Goal: Transaction & Acquisition: Purchase product/service

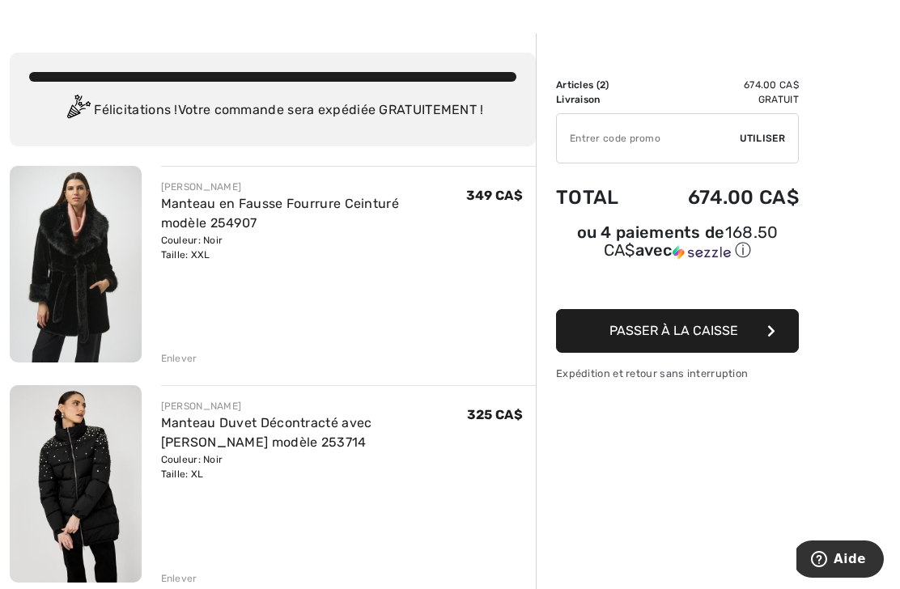
scroll to position [108, 0]
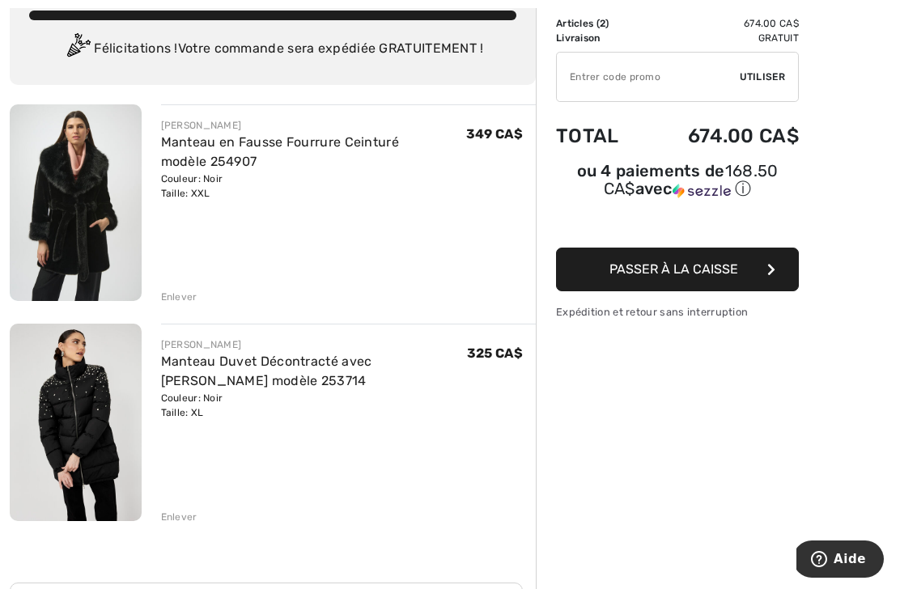
click at [184, 168] on link "Manteau en Fausse Fourrure Ceinturé modèle 254907" at bounding box center [280, 151] width 239 height 35
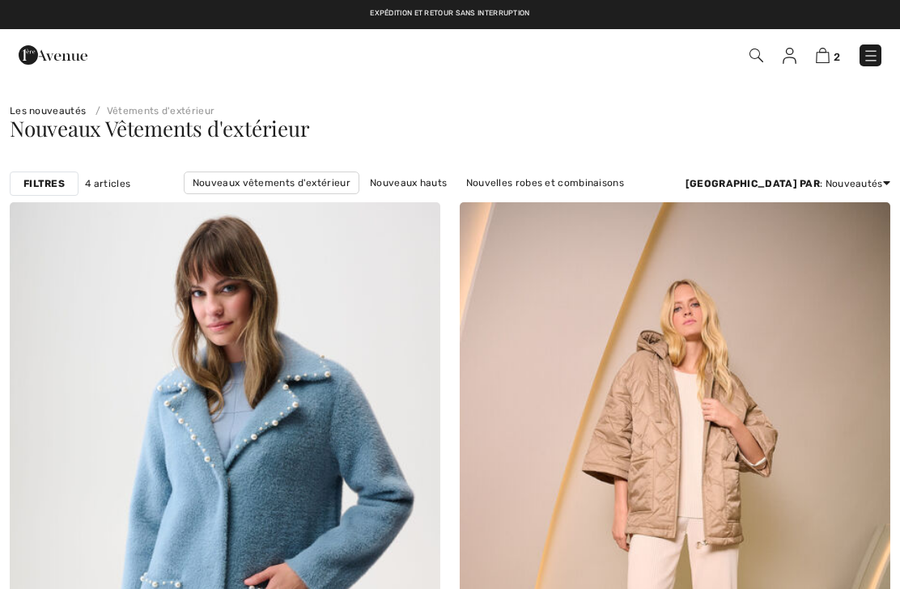
checkbox input "true"
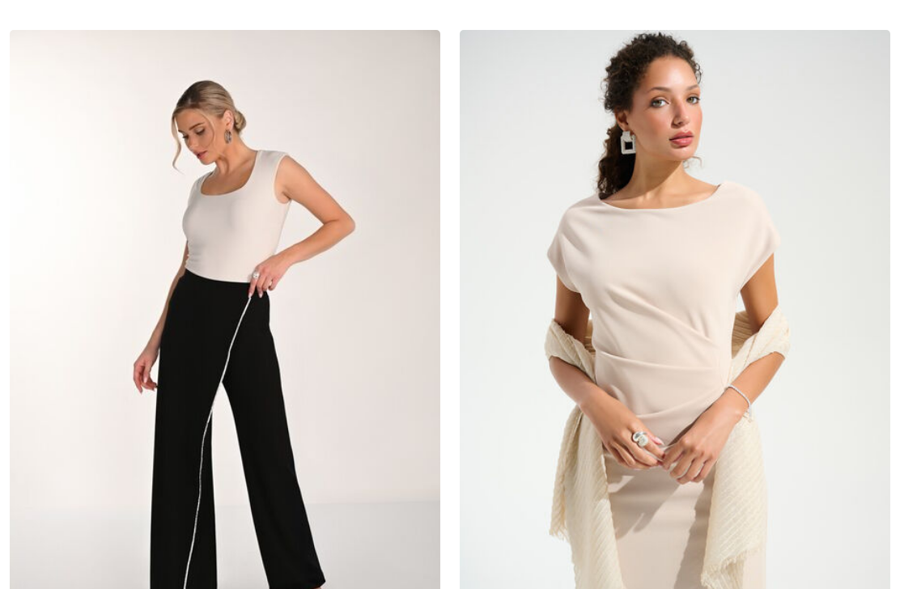
scroll to position [905, 0]
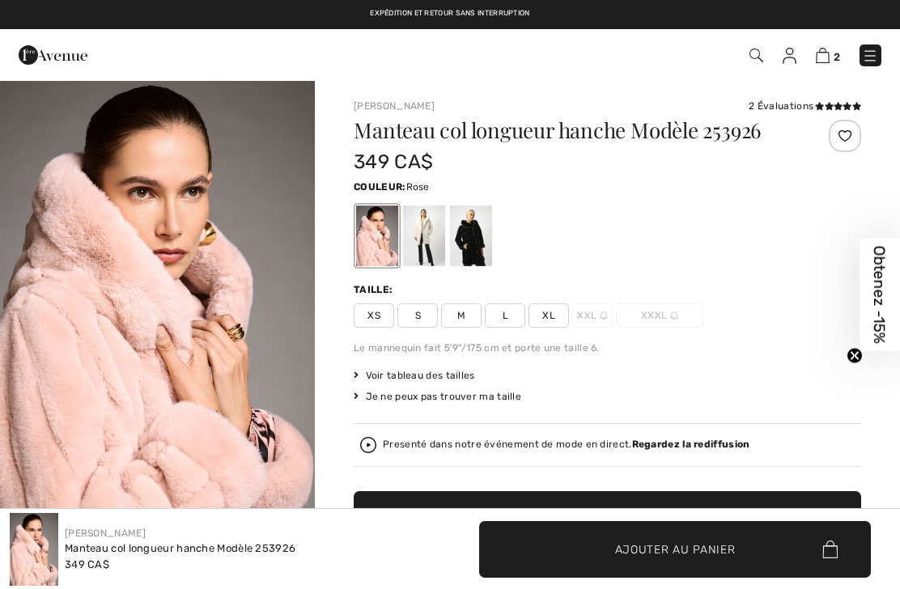
click at [553, 320] on span "XL" at bounding box center [548, 315] width 40 height 24
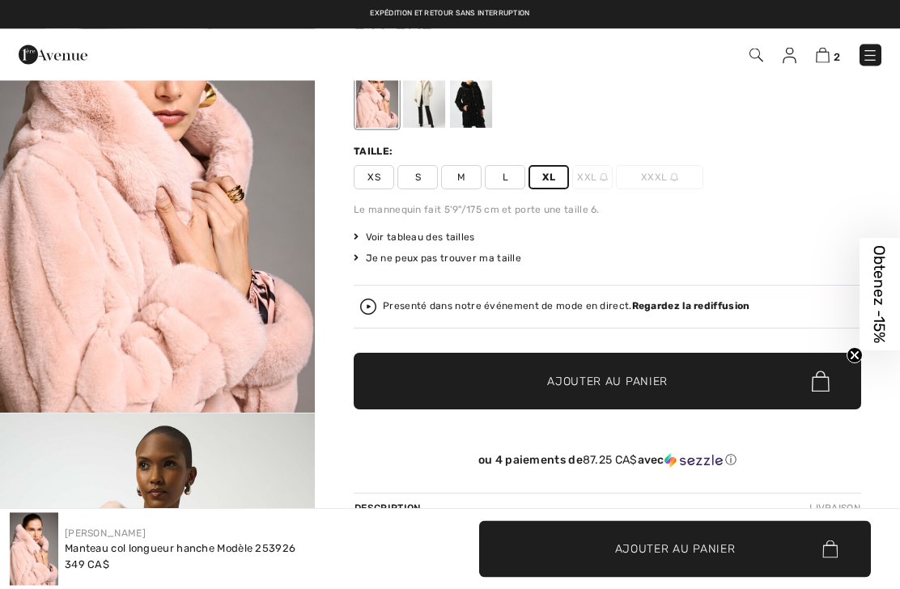
scroll to position [131, 0]
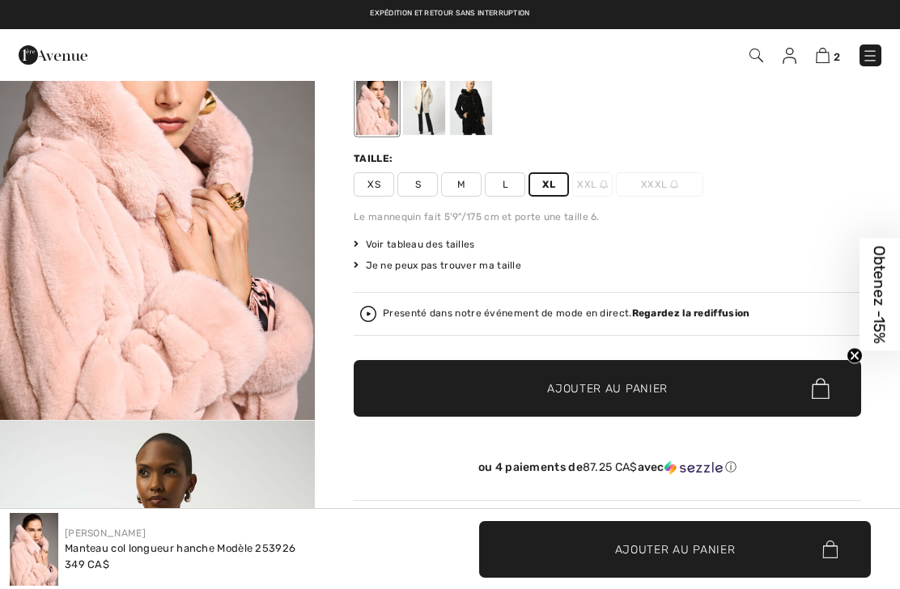
click at [693, 384] on span "✔ Ajouté au panier Ajouter au panier" at bounding box center [607, 388] width 507 height 57
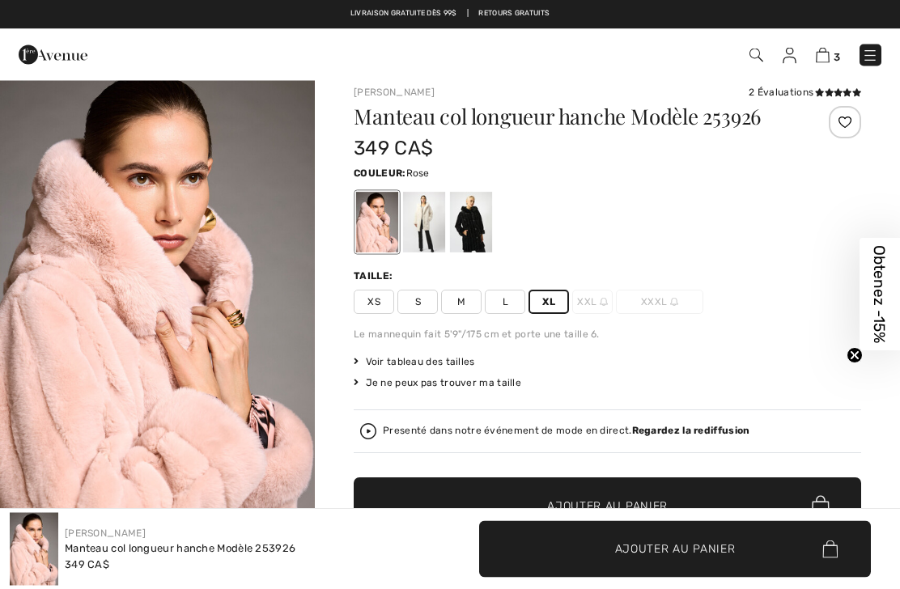
scroll to position [0, 0]
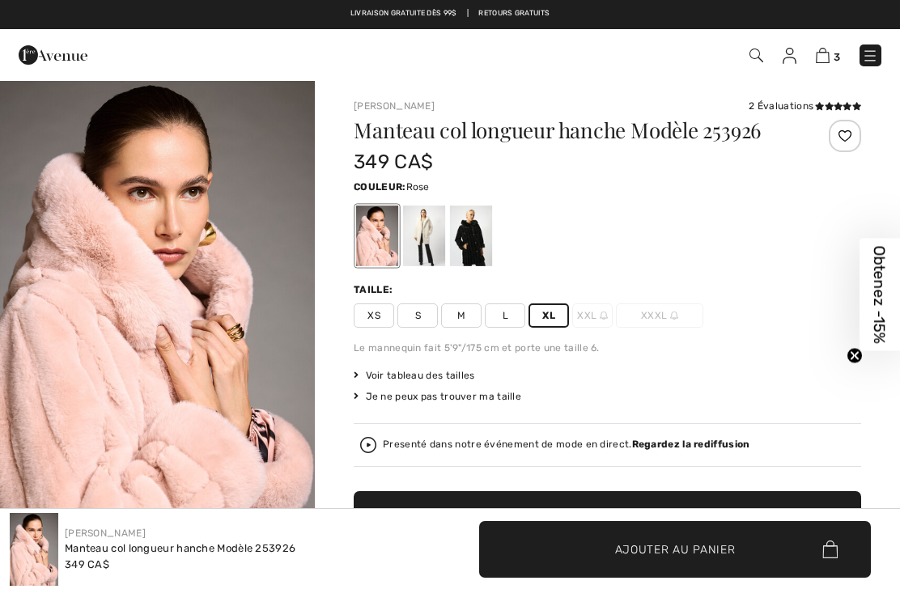
click at [727, 312] on div "XS S M L XL XXL XXXL" at bounding box center [607, 315] width 507 height 24
click at [477, 232] on div at bounding box center [471, 236] width 42 height 61
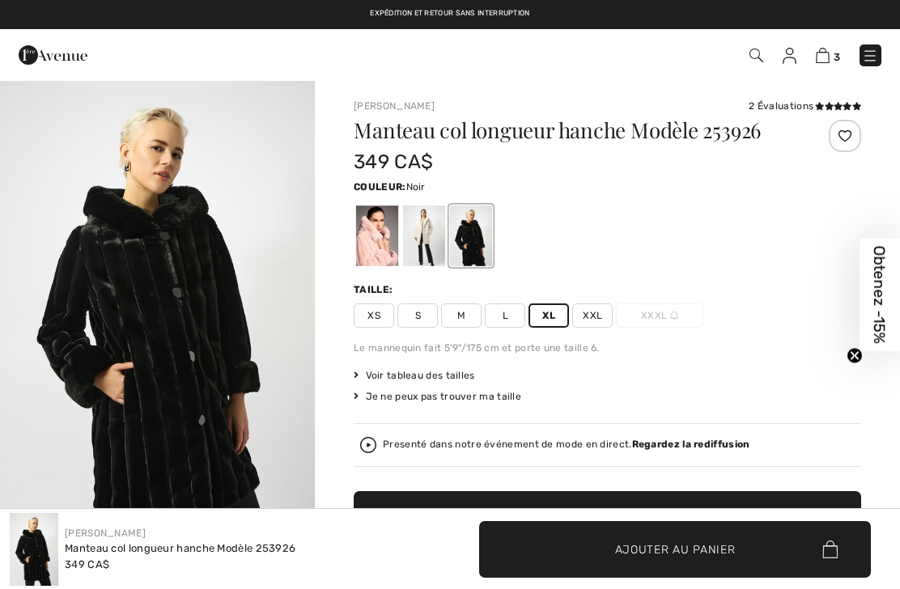
click at [829, 53] on img at bounding box center [823, 55] width 14 height 15
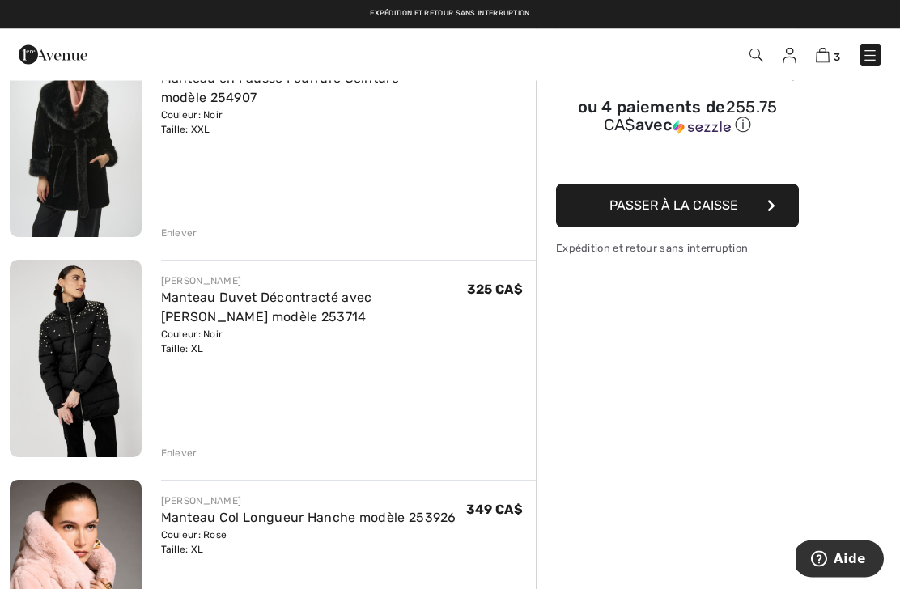
scroll to position [151, 0]
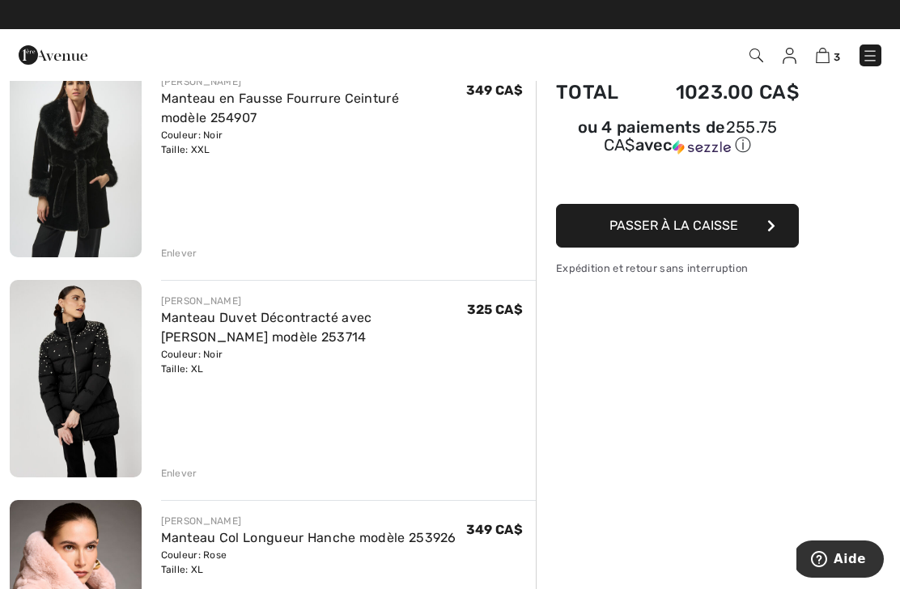
click at [632, 451] on div "Sommaire Description Articles ( 3 ) 1023.00 CA$ Code promo 0.00 CA$ Livraison G…" at bounding box center [718, 550] width 364 height 1245
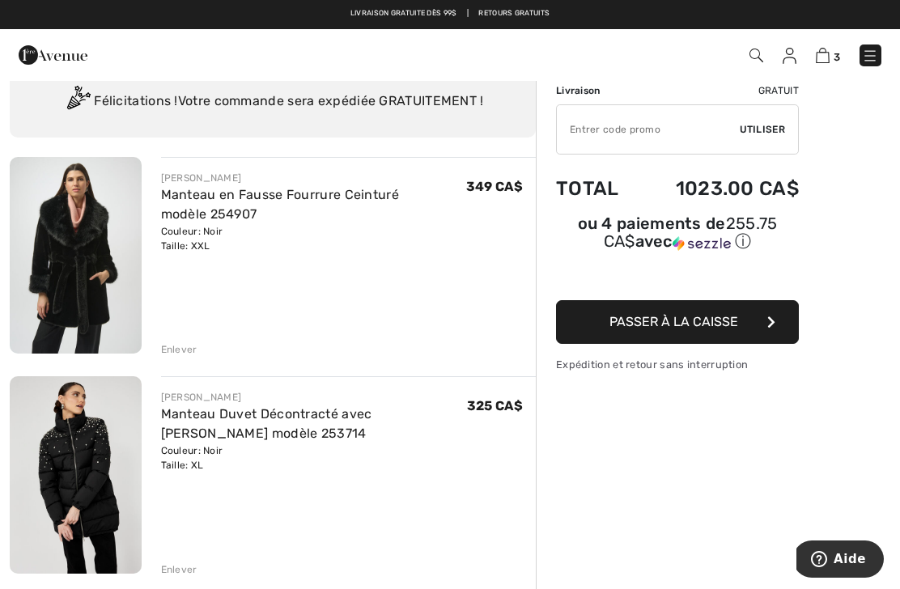
scroll to position [23, 0]
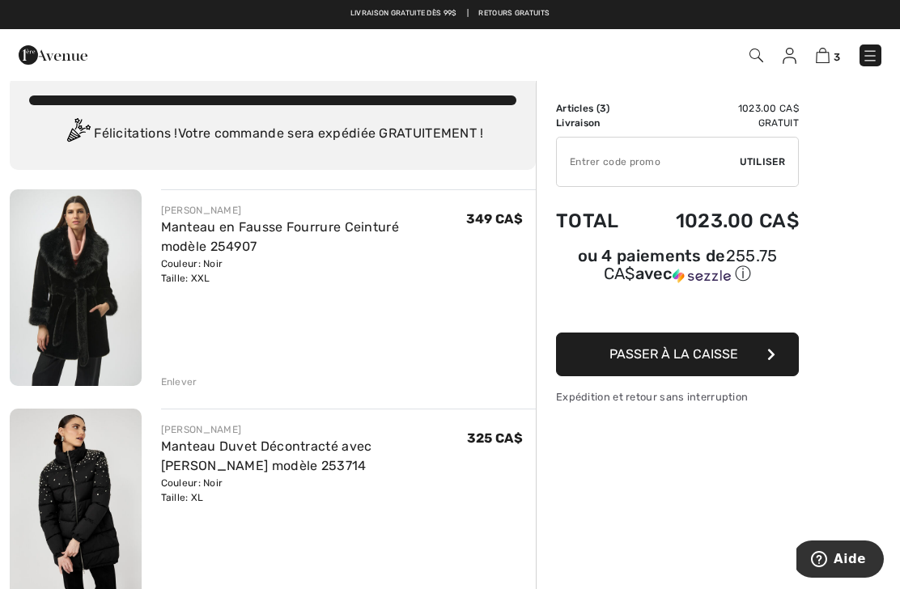
click at [49, 262] on img at bounding box center [76, 287] width 132 height 197
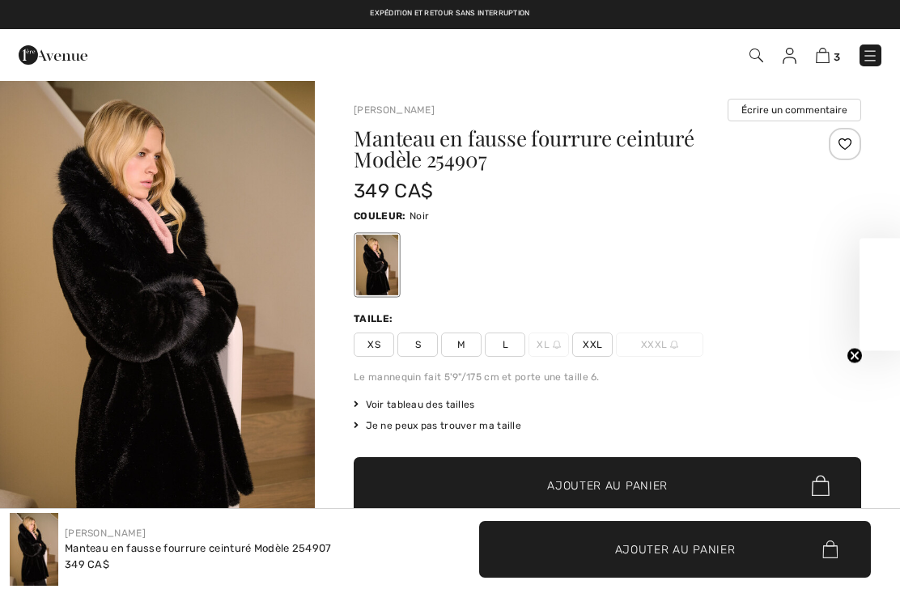
checkbox input "true"
click at [827, 55] on img at bounding box center [823, 55] width 14 height 15
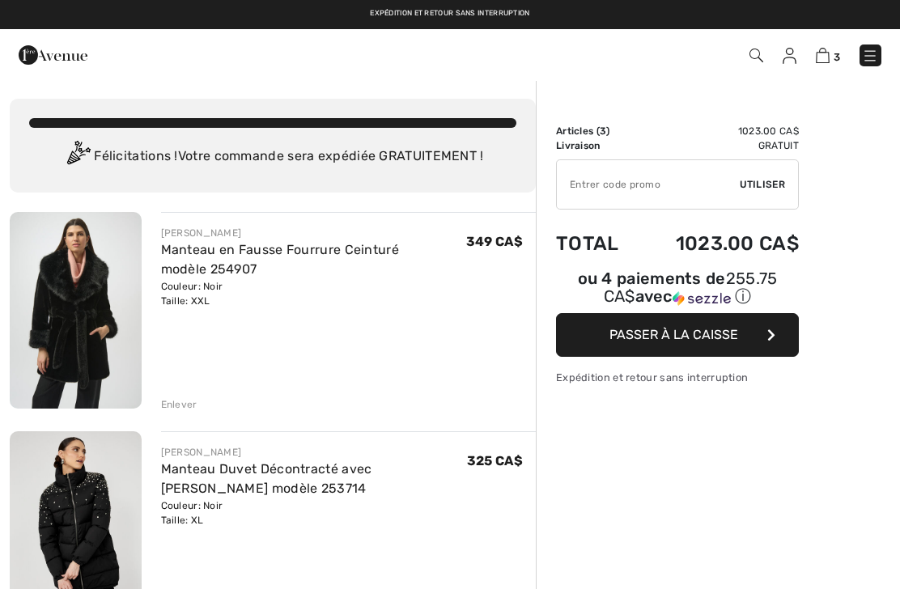
checkbox input "true"
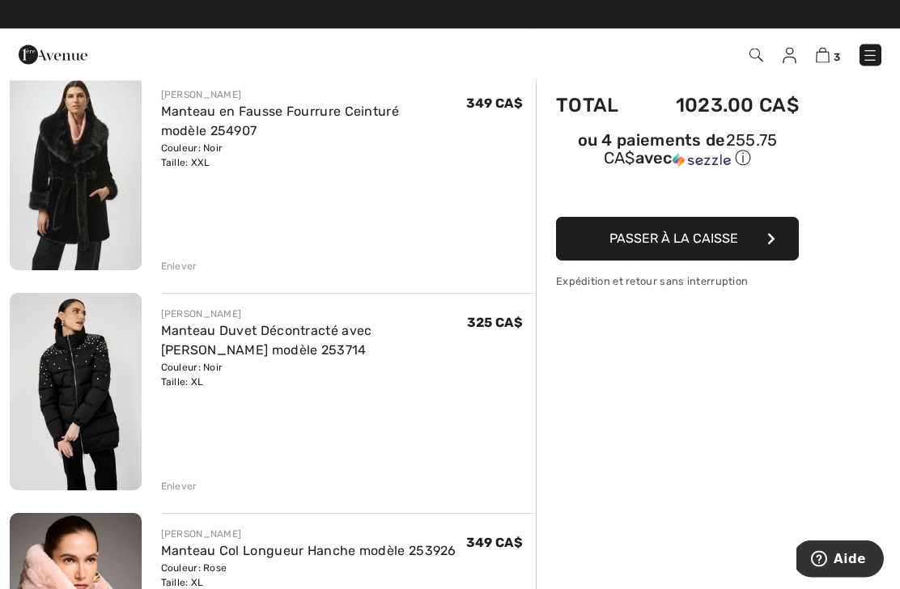
scroll to position [138, 0]
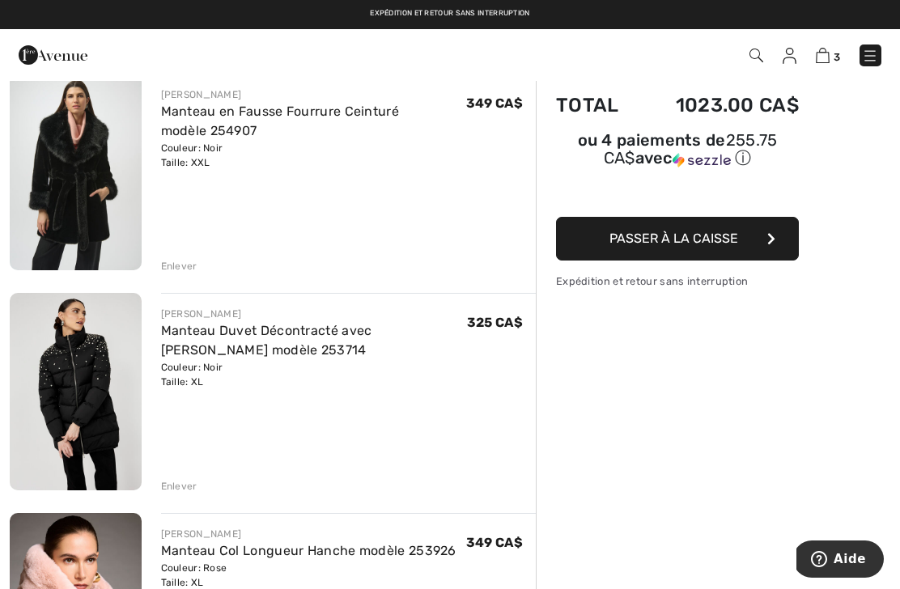
click at [341, 112] on link "Manteau en Fausse Fourrure Ceinturé modèle 254907" at bounding box center [280, 121] width 239 height 35
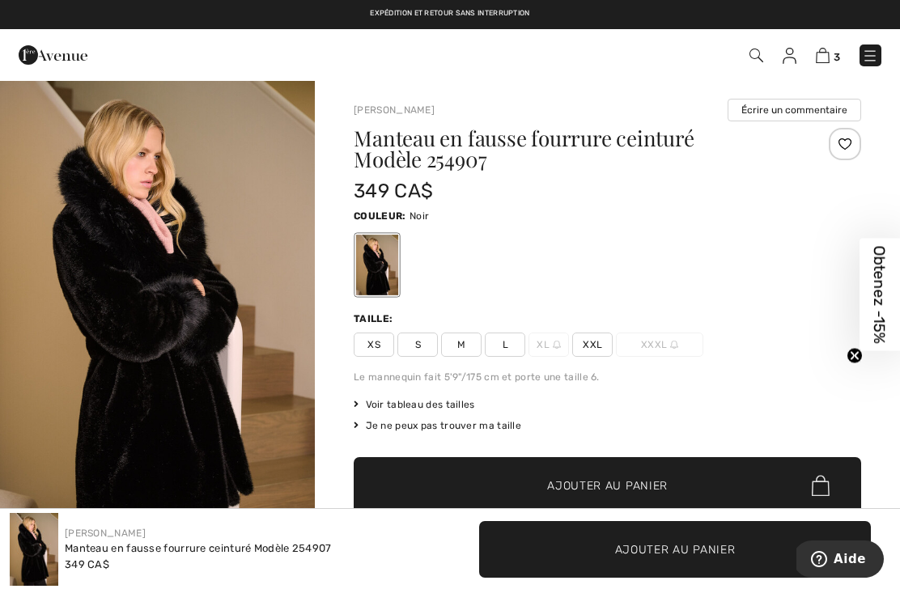
click at [551, 349] on span "XL" at bounding box center [548, 345] width 40 height 24
click at [553, 342] on img at bounding box center [557, 345] width 8 height 8
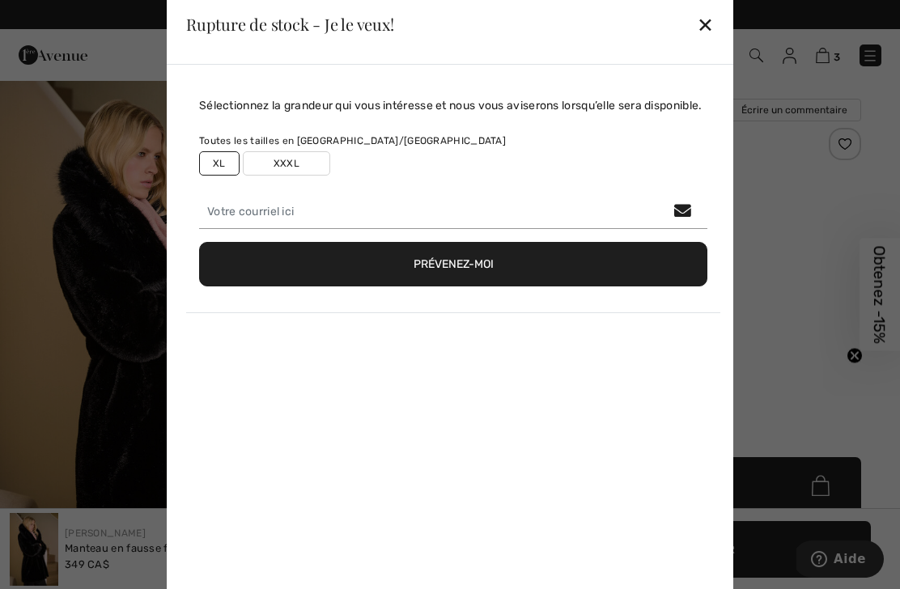
click at [558, 346] on div "Sélectionnez la grandeur qui vous intéresse et nous vous aviserons lorsqu’elle …" at bounding box center [450, 335] width 566 height 541
click at [774, 324] on div at bounding box center [450, 294] width 900 height 589
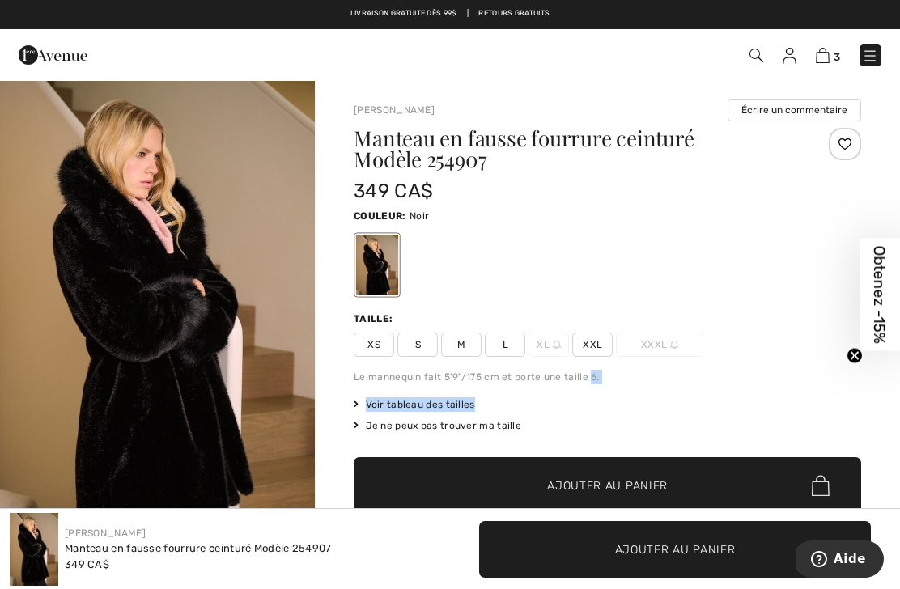
click at [694, 424] on div "Je ne peux pas trouver ma taille" at bounding box center [607, 425] width 507 height 15
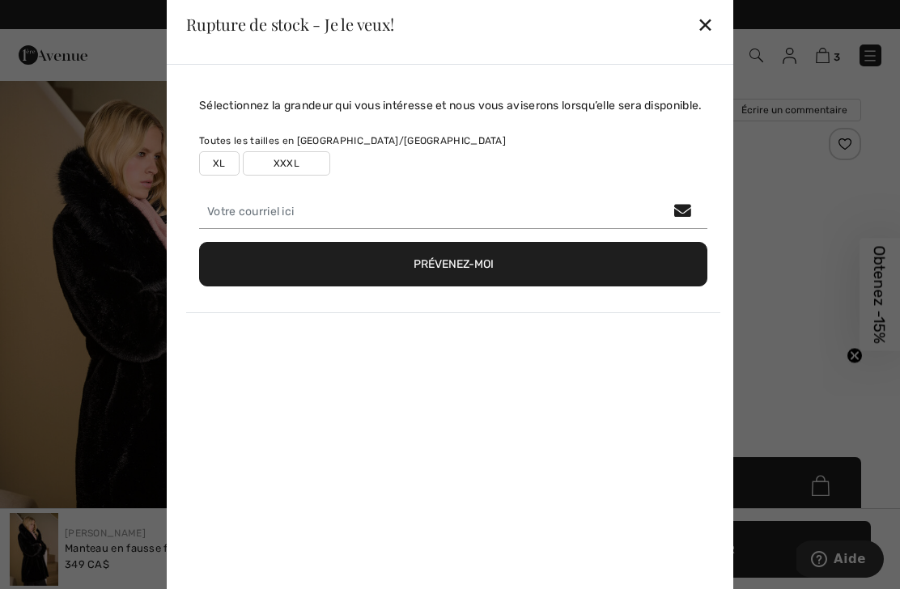
click at [240, 176] on div "XL XXXL" at bounding box center [453, 163] width 508 height 24
click at [213, 176] on label "XL" at bounding box center [219, 163] width 40 height 24
type input "true"
click at [794, 210] on div at bounding box center [450, 294] width 900 height 589
